Goal: Information Seeking & Learning: Learn about a topic

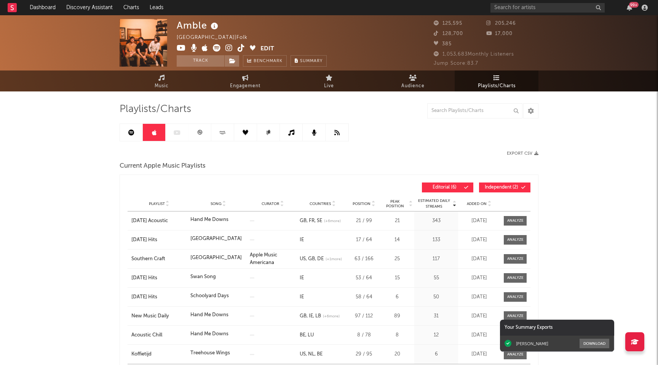
click at [202, 131] on icon at bounding box center [200, 132] width 6 height 6
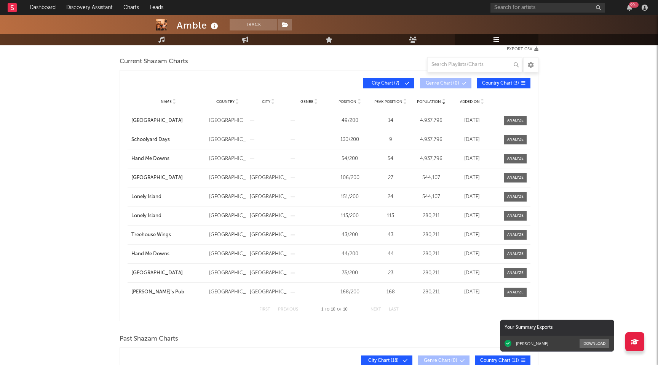
scroll to position [37, 0]
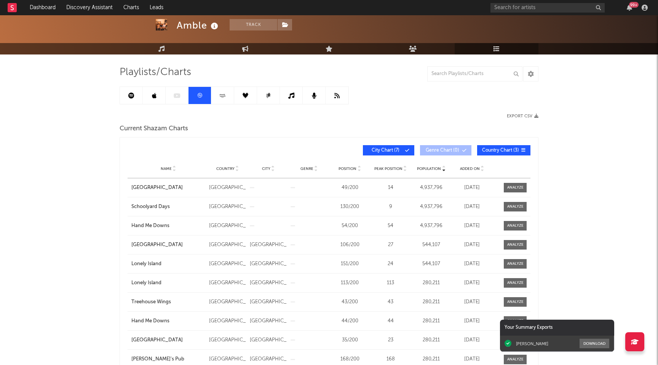
click at [160, 95] on link at bounding box center [154, 95] width 23 height 17
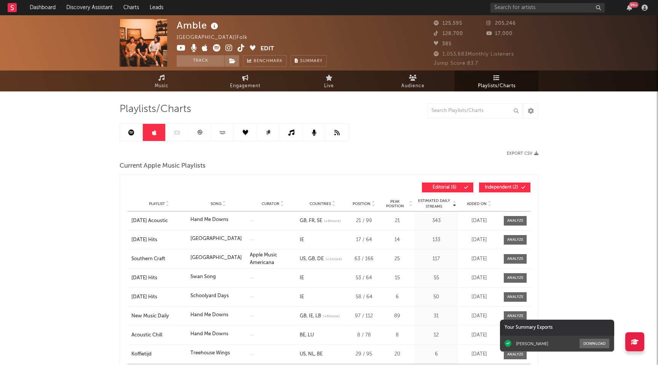
click at [131, 135] on icon at bounding box center [131, 132] width 6 height 6
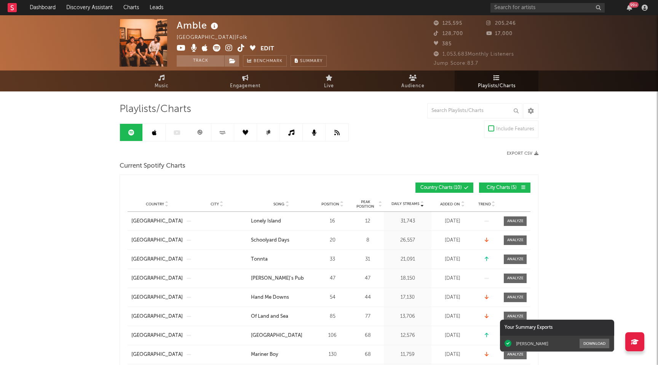
click at [162, 137] on link at bounding box center [154, 132] width 23 height 17
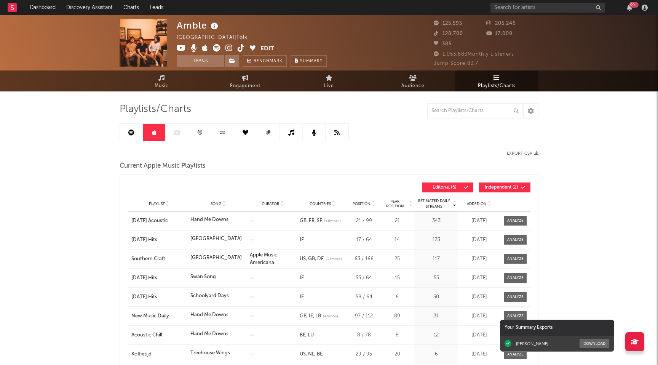
click at [143, 137] on link at bounding box center [154, 132] width 23 height 17
click at [132, 136] on link at bounding box center [131, 132] width 23 height 17
